Goal: Find specific page/section: Find specific page/section

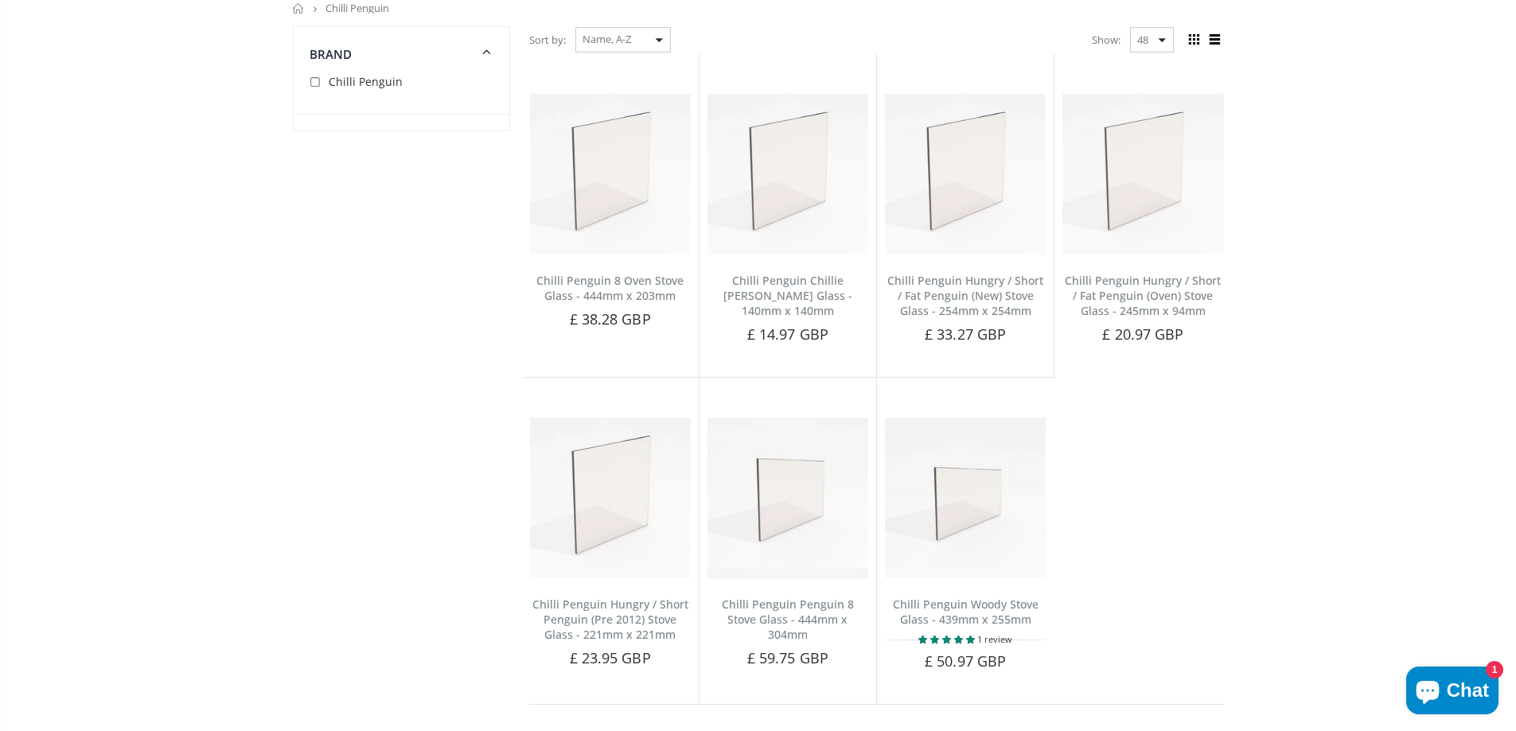
scroll to position [159, 0]
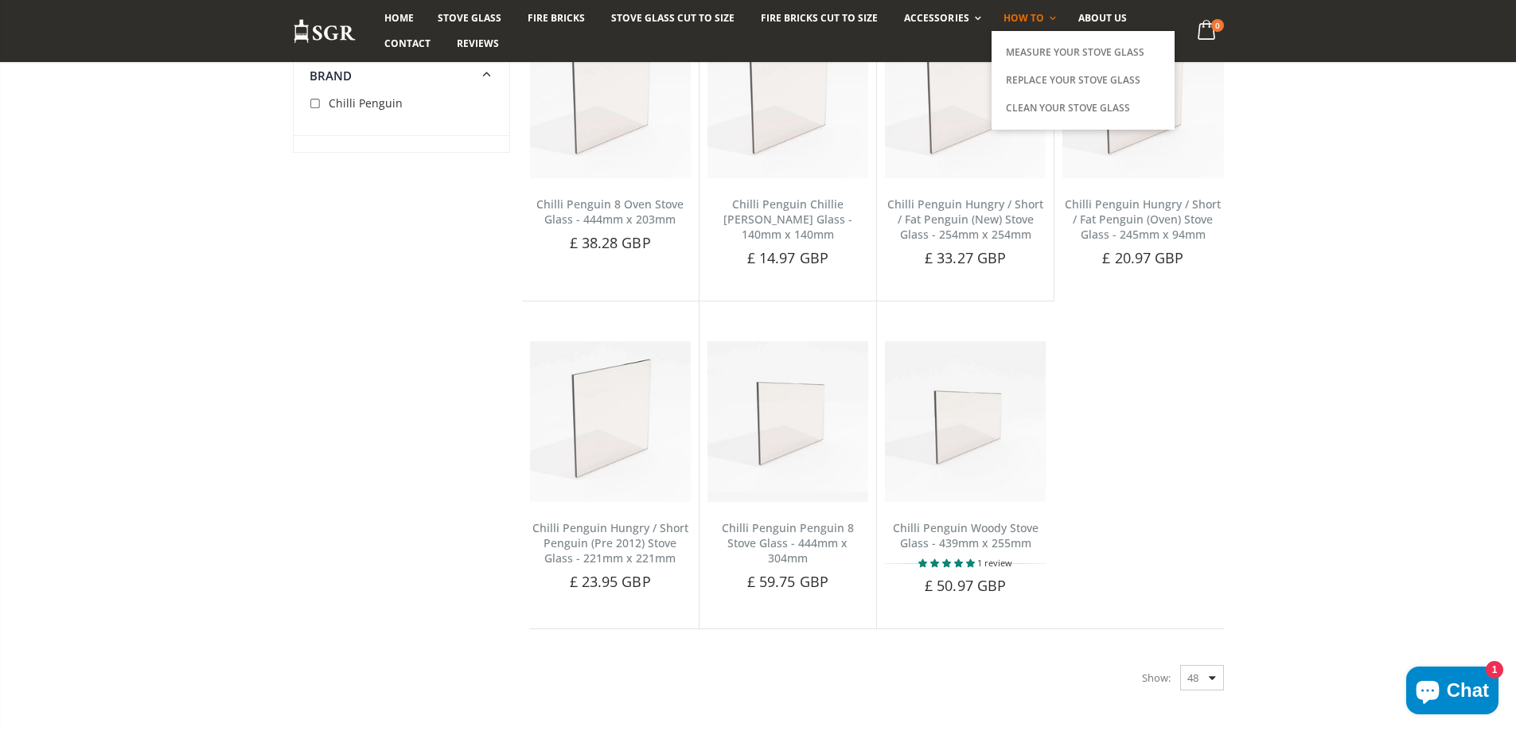
scroll to position [239, 0]
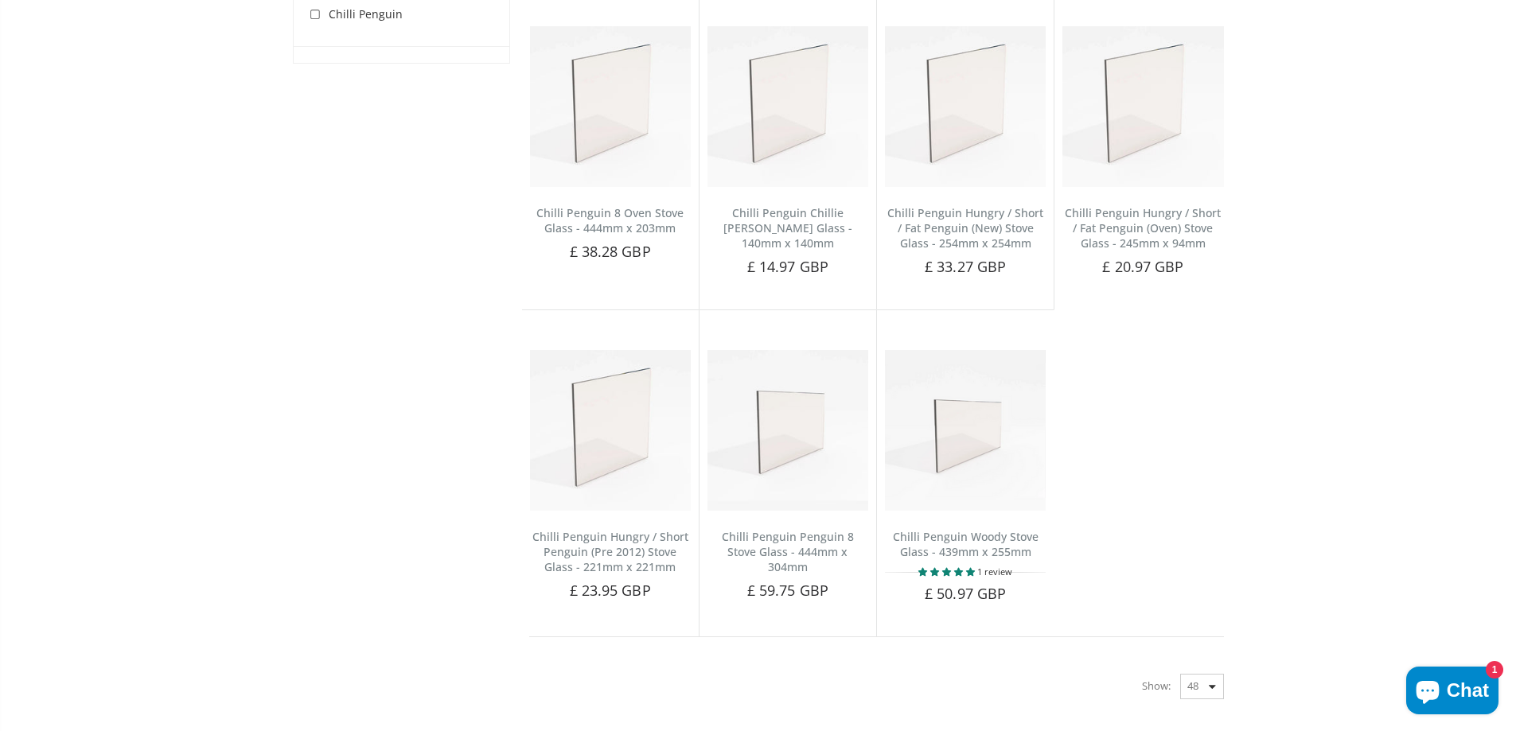
scroll to position [239, 0]
